Goal: Transaction & Acquisition: Book appointment/travel/reservation

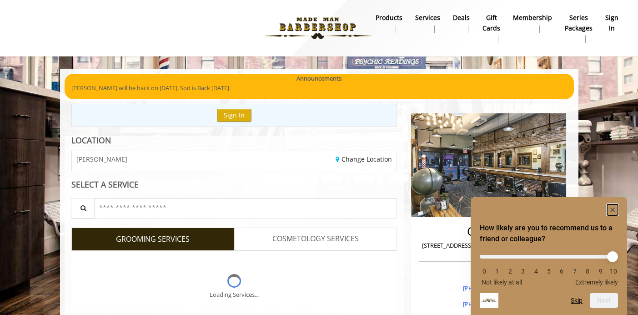
click at [616, 206] on rect "Hide survey" at bounding box center [612, 209] width 11 height 11
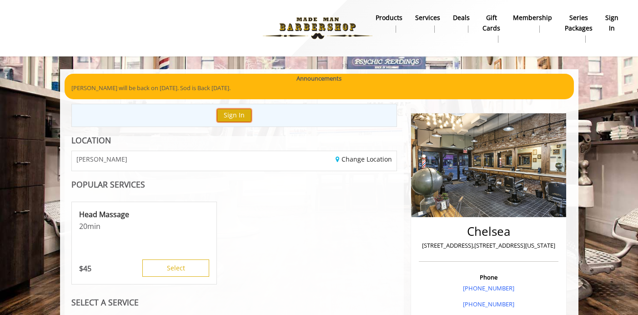
click at [233, 114] on button "Sign In" at bounding box center [234, 115] width 35 height 13
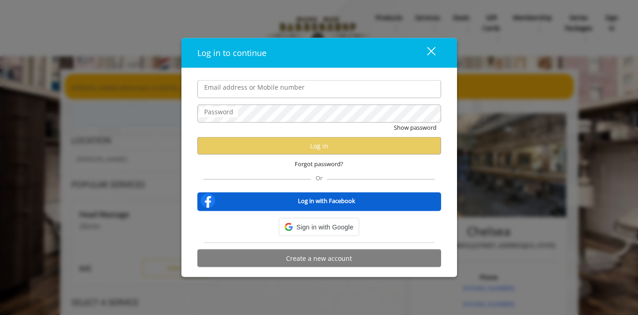
type input "**********"
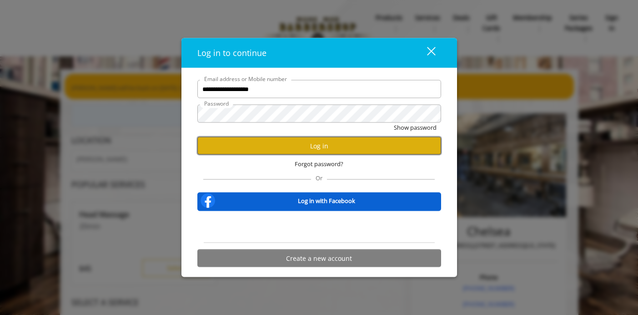
click at [279, 148] on button "Log in" at bounding box center [319, 146] width 244 height 18
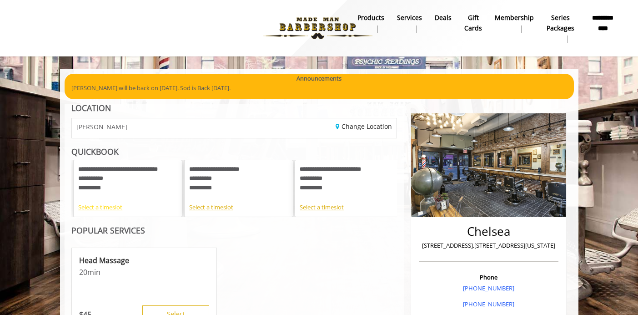
click at [98, 206] on div "Select a timeslot" at bounding box center [127, 207] width 99 height 10
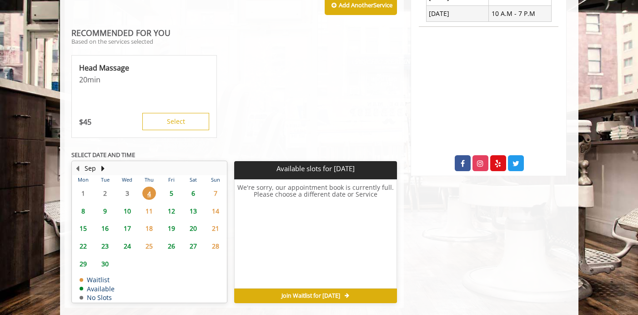
scroll to position [394, 0]
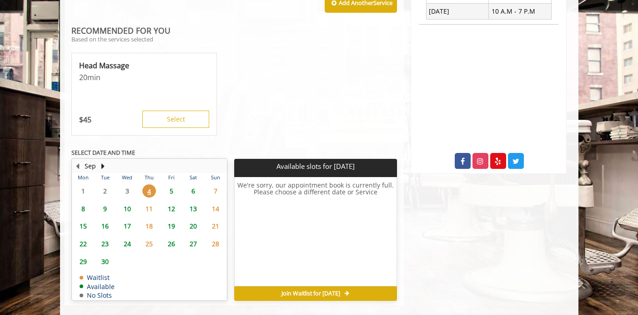
click at [147, 184] on span "4" at bounding box center [149, 190] width 14 height 13
click at [170, 184] on span "5" at bounding box center [172, 190] width 14 height 13
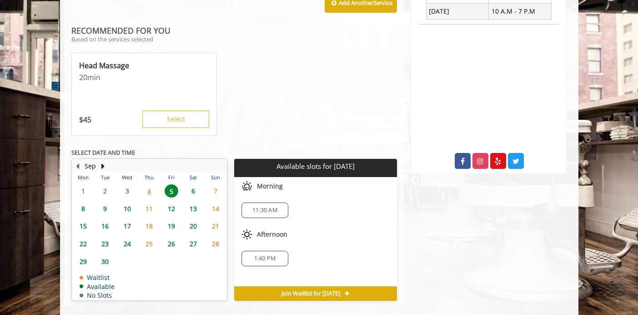
click at [154, 184] on span "4" at bounding box center [149, 190] width 14 height 13
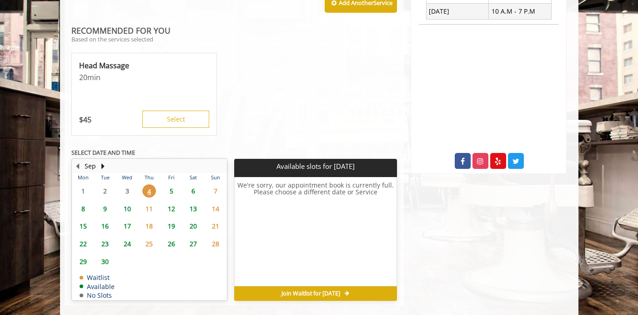
click at [340, 290] on span "Join Waitlist for [DATE]" at bounding box center [310, 293] width 59 height 7
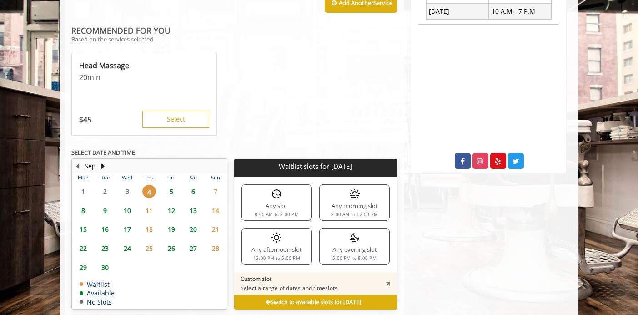
scroll to position [403, 0]
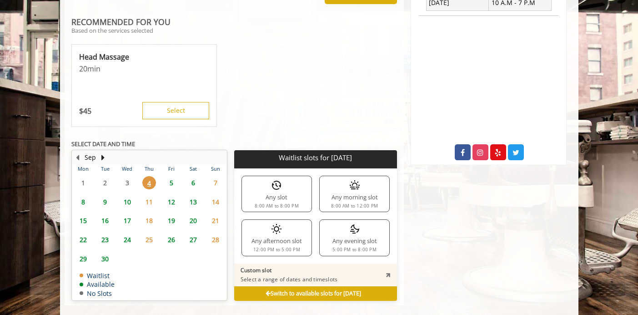
click at [286, 266] on p "Custom slot" at bounding box center [289, 269] width 97 height 7
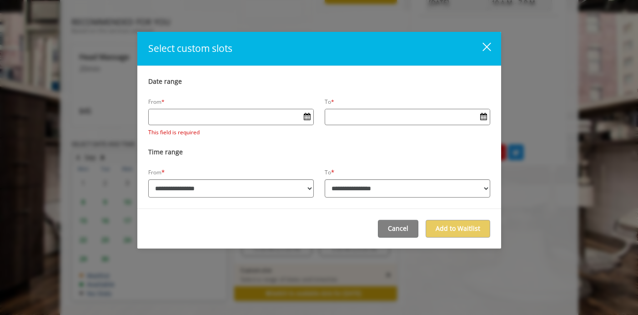
click at [489, 51] on div "close" at bounding box center [481, 49] width 18 height 14
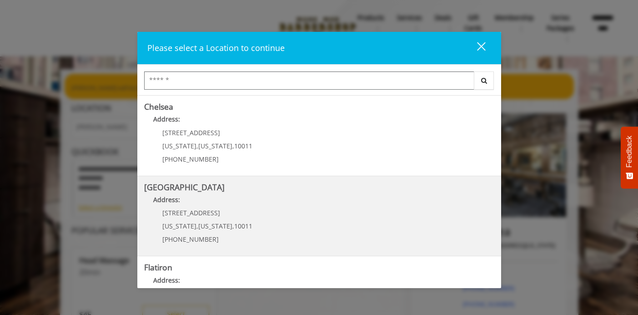
scroll to position [80, 0]
click at [280, 213] on Street "Chelsea 15th Street Address: 267 W 15th St New York , New York , 10011 (646) 85…" at bounding box center [319, 215] width 350 height 66
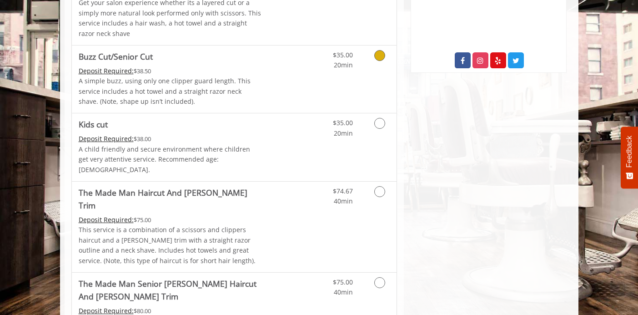
scroll to position [492, 0]
click at [377, 186] on icon "Grooming services" at bounding box center [379, 191] width 11 height 11
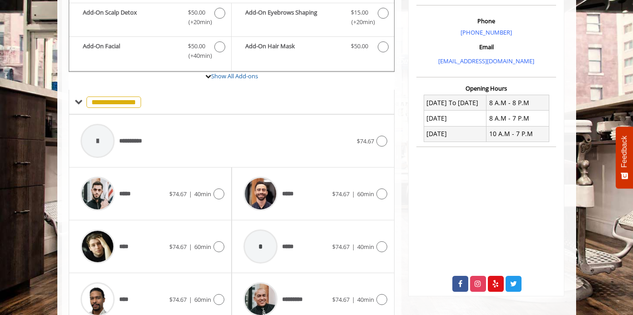
scroll to position [299, 0]
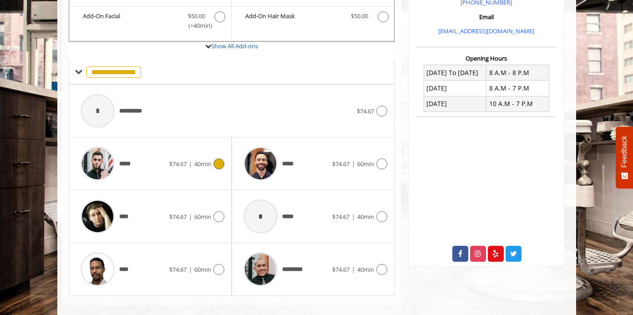
click at [128, 159] on span "*****" at bounding box center [126, 164] width 15 height 10
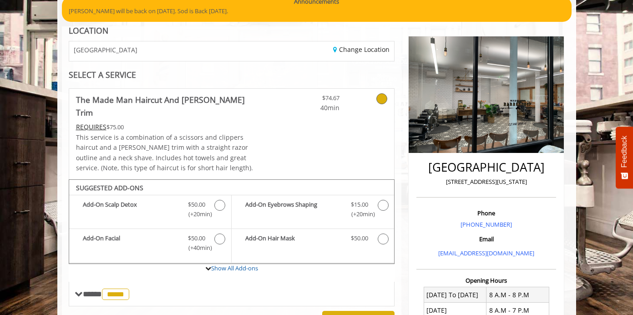
scroll to position [86, 0]
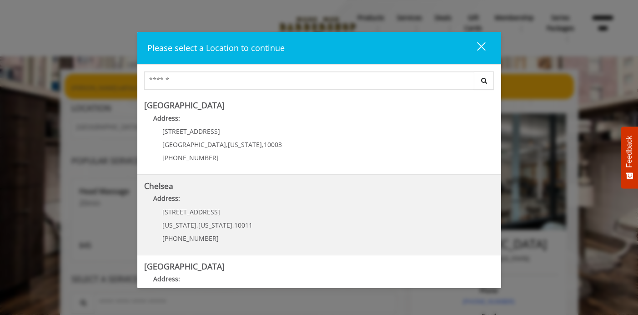
click at [290, 234] on link "Chelsea Address: [STREET_ADDRESS][US_STATE][US_STATE] (917) 639-3902" at bounding box center [319, 214] width 350 height 66
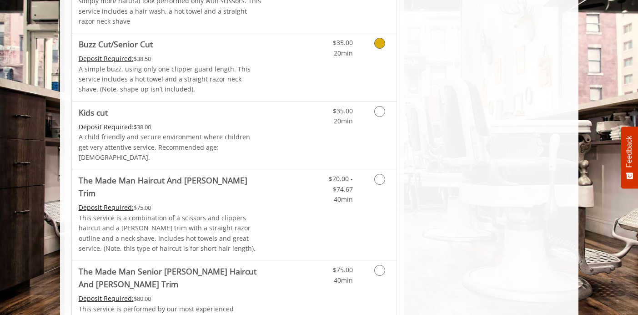
scroll to position [705, 0]
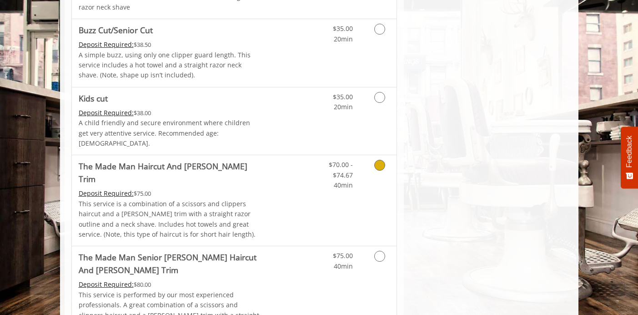
click at [385, 158] on link "Grooming services" at bounding box center [378, 172] width 23 height 35
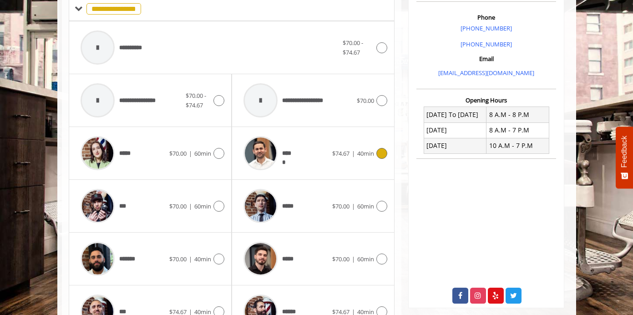
scroll to position [243, 0]
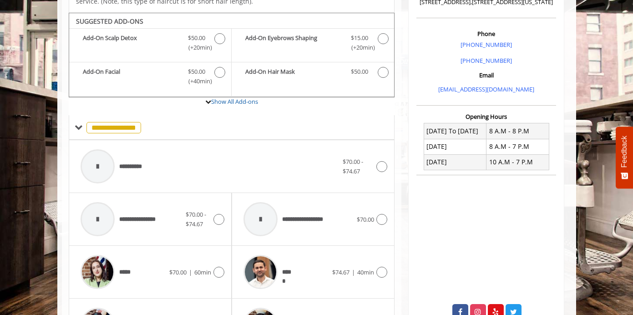
click at [387, 257] on div "***** $74.67 | 40min" at bounding box center [312, 272] width 163 height 53
click at [382, 266] on icon at bounding box center [381, 271] width 11 height 11
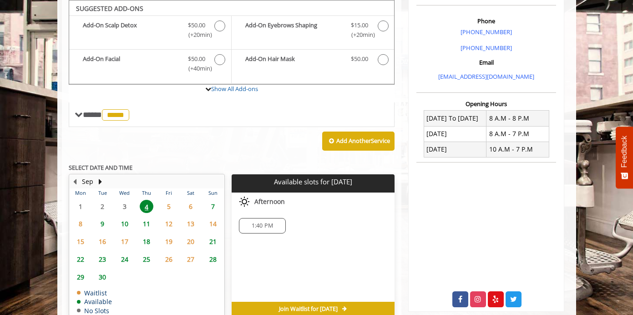
scroll to position [244, 0]
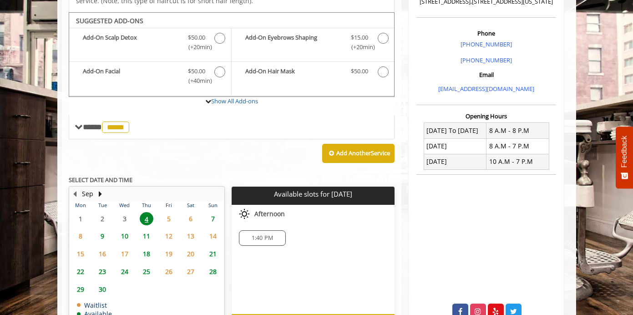
click at [269, 234] on span "1:40 PM" at bounding box center [261, 237] width 21 height 7
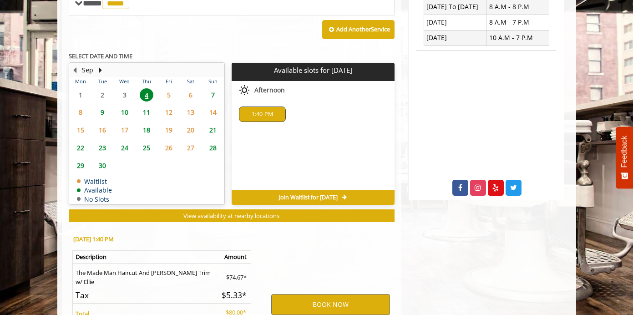
scroll to position [453, 0]
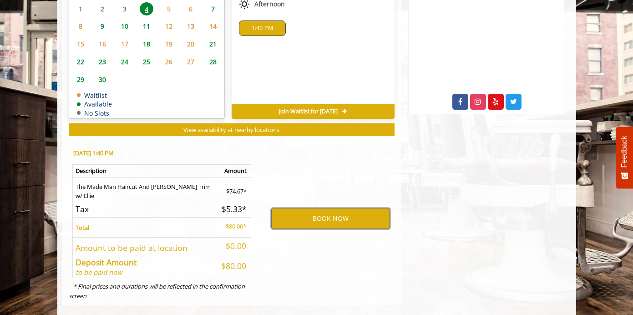
drag, startPoint x: 345, startPoint y: 211, endPoint x: 358, endPoint y: 168, distance: 45.3
click at [358, 168] on div "BOOK NOW" at bounding box center [330, 218] width 141 height 155
